Goal: Check status: Check status

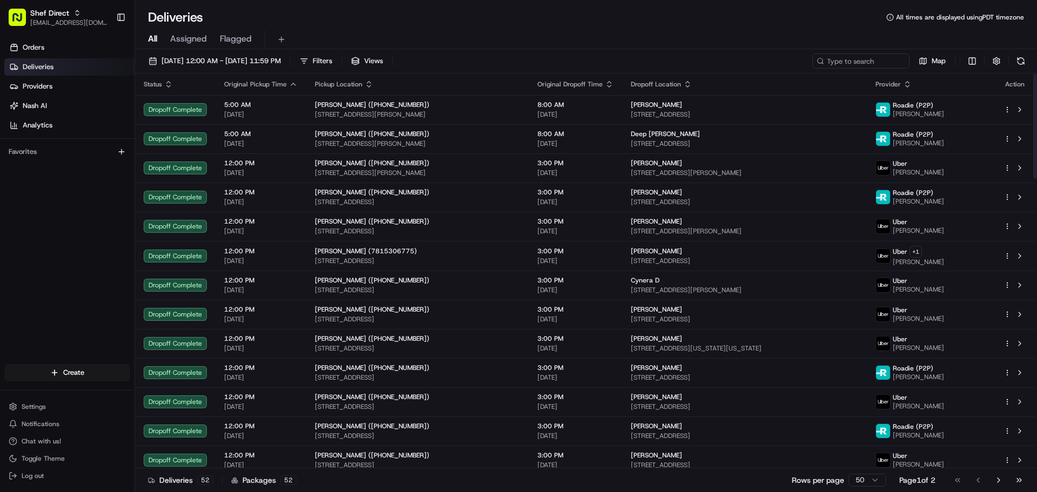
click at [807, 63] on div "[DATE] 12:00 AM - [DATE] 11:59 PM Filters Views Map" at bounding box center [586, 63] width 902 height 20
click at [848, 63] on input at bounding box center [845, 60] width 130 height 15
paste input "Archana J"
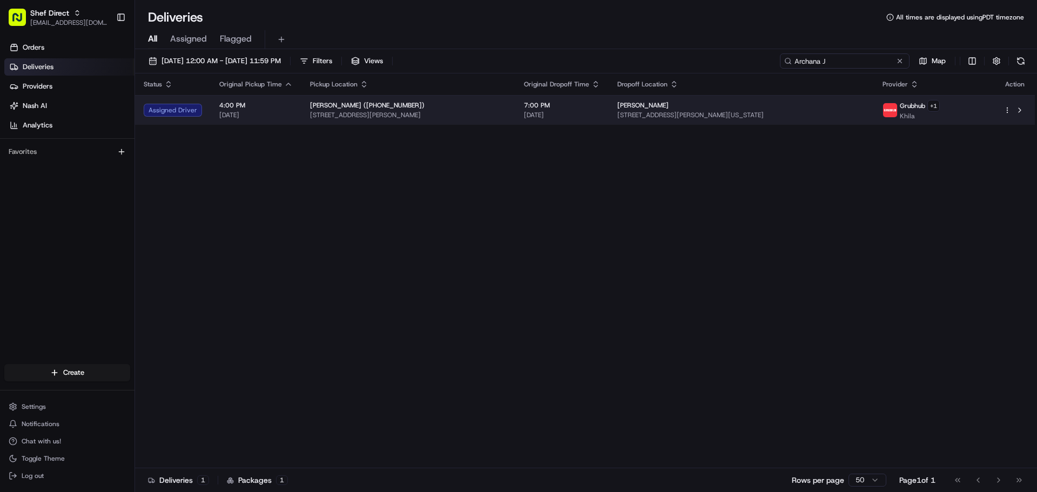
type input "Archana J"
click at [254, 106] on span "4:00 PM" at bounding box center [255, 105] width 73 height 9
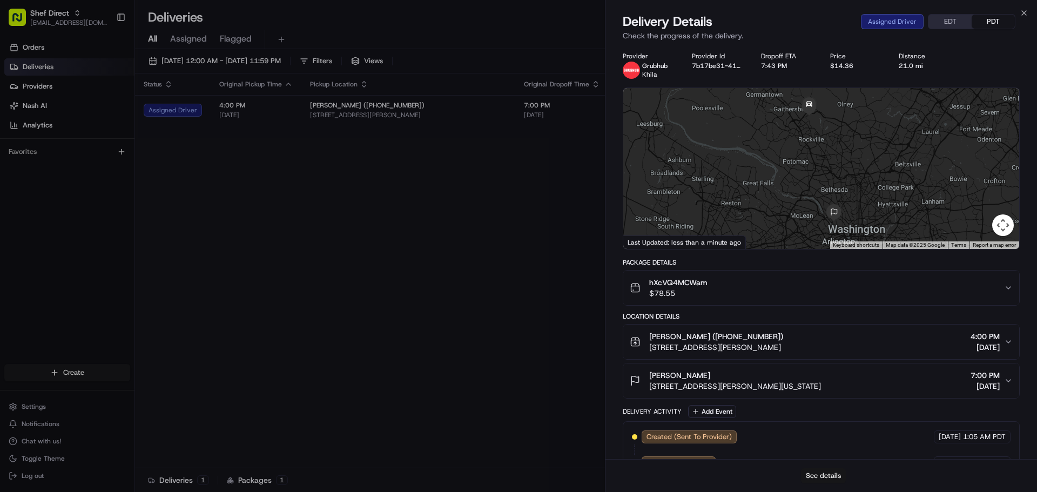
click at [834, 474] on button "See details" at bounding box center [823, 475] width 45 height 15
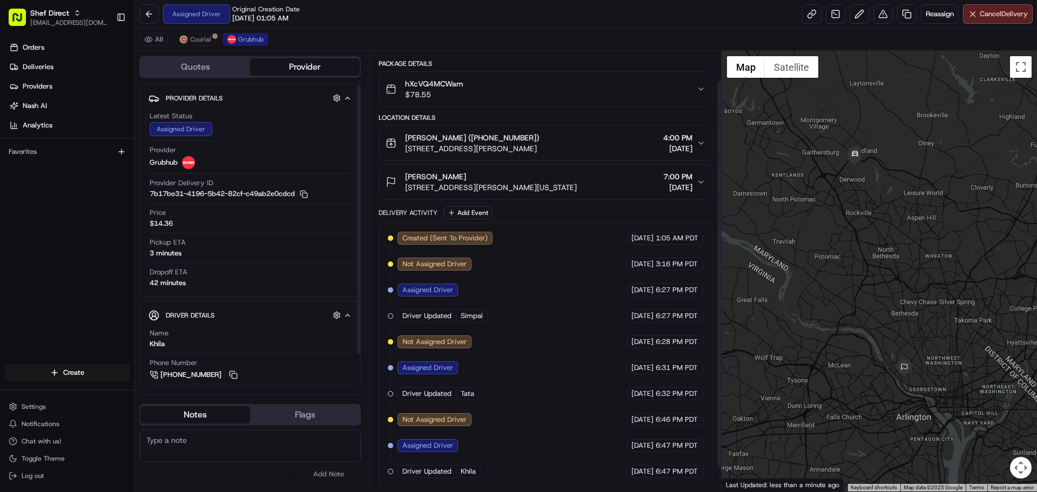
scroll to position [60, 0]
click at [164, 39] on button "All" at bounding box center [153, 39] width 29 height 13
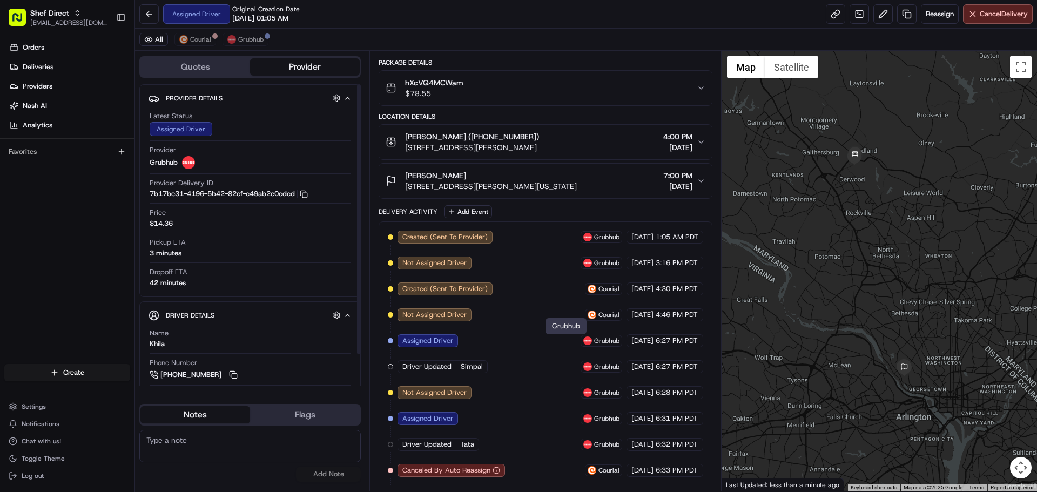
scroll to position [138, 0]
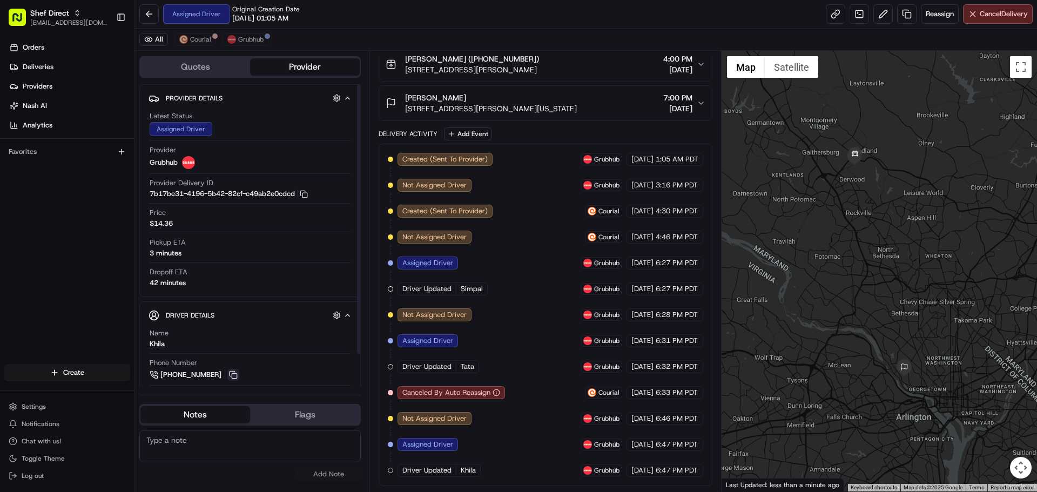
click at [233, 373] on button at bounding box center [233, 375] width 12 height 12
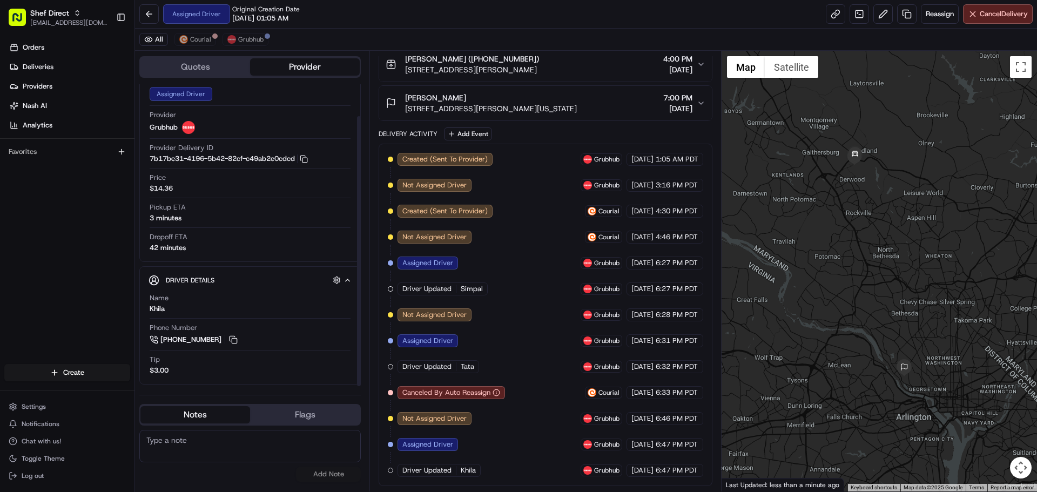
scroll to position [36, 0]
click at [236, 338] on button at bounding box center [233, 339] width 12 height 12
click at [835, 11] on link at bounding box center [835, 13] width 19 height 19
